Goal: Information Seeking & Learning: Find specific fact

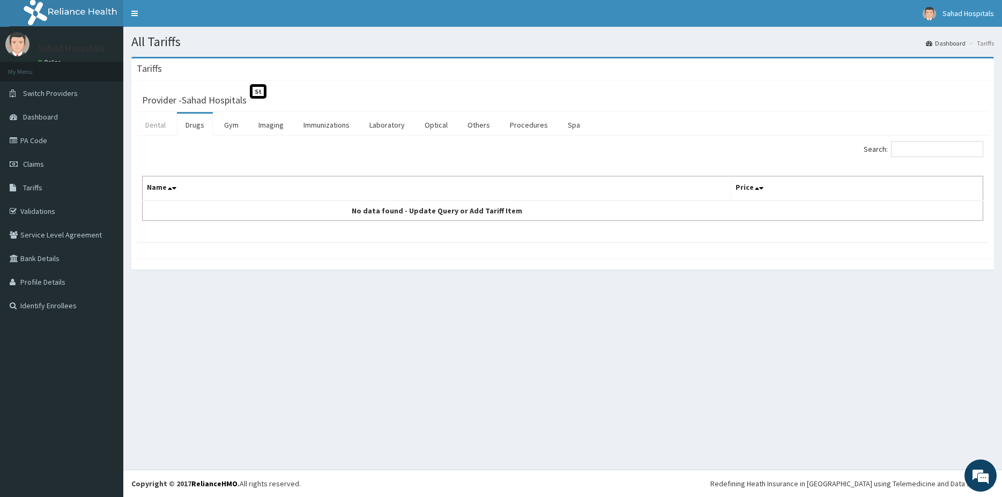
click at [152, 128] on link "Dental" at bounding box center [156, 125] width 38 height 23
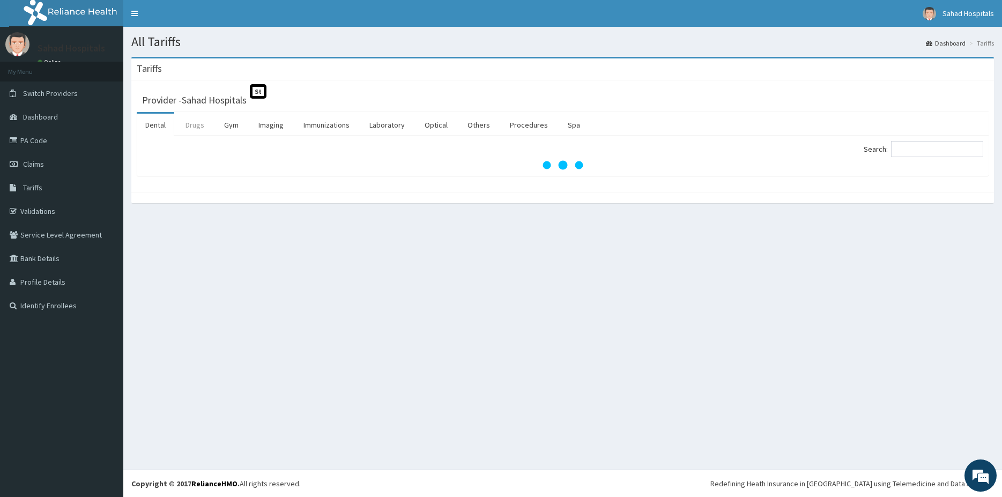
click at [205, 127] on link "Drugs" at bounding box center [195, 125] width 36 height 23
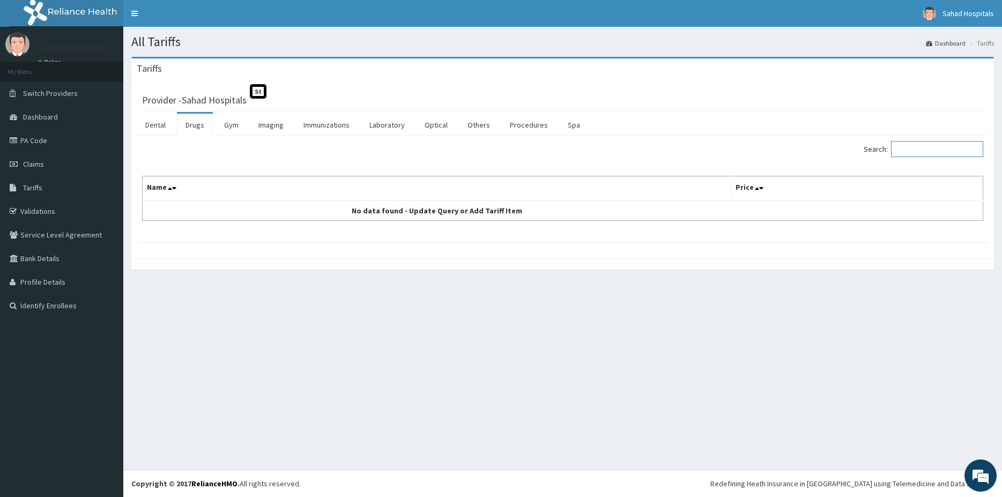
click at [915, 147] on input "Search:" at bounding box center [937, 149] width 92 height 16
type input "MONTE"
click at [75, 147] on link "PA Code" at bounding box center [61, 141] width 123 height 24
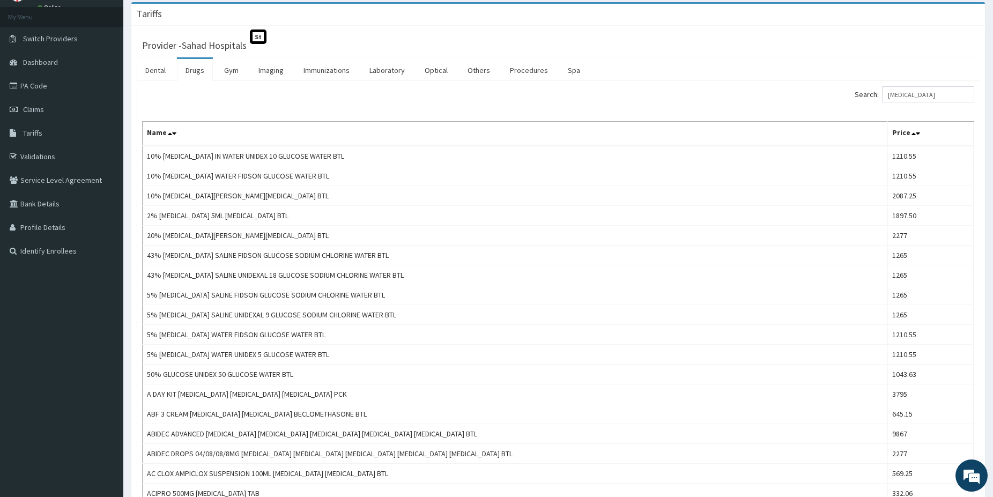
click at [947, 93] on input "[MEDICAL_DATA]" at bounding box center [928, 94] width 92 height 16
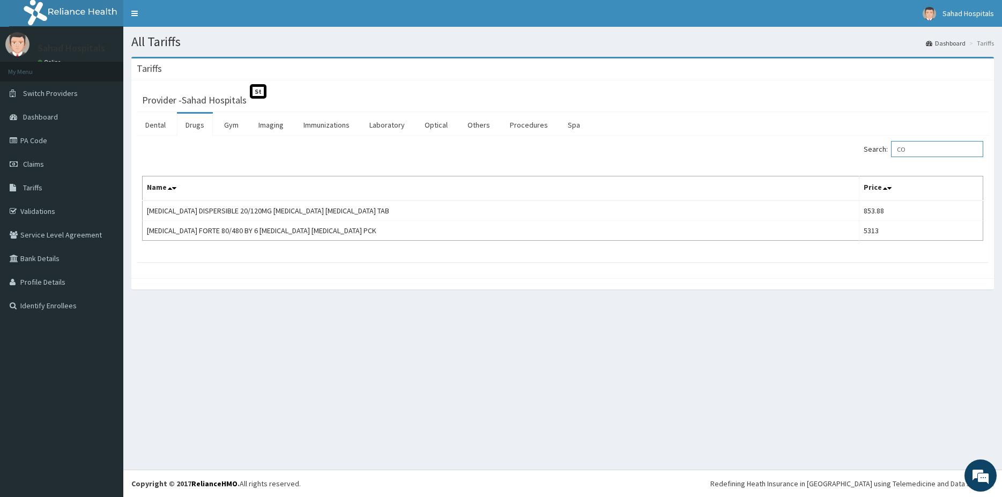
type input "C"
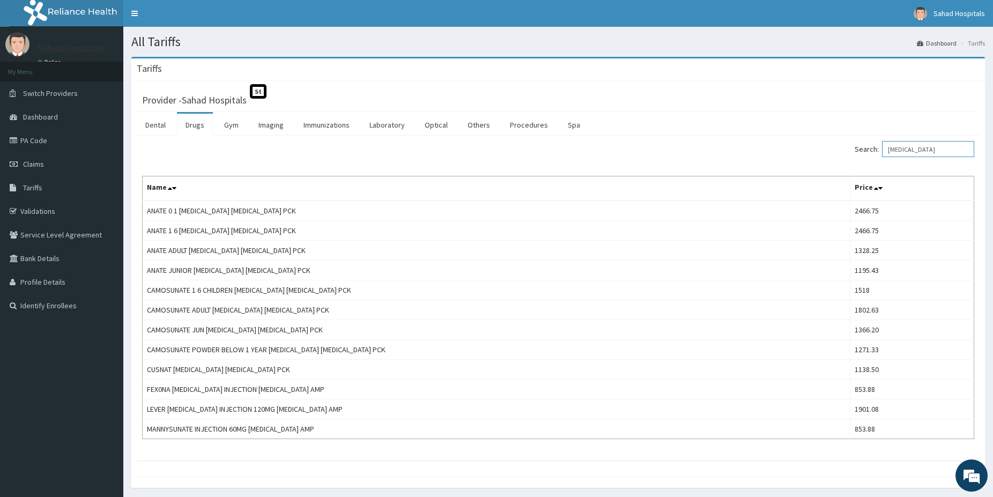
type input "ARTESUNATE"
click at [75, 144] on link "PA Code" at bounding box center [61, 141] width 123 height 24
